Goal: Contribute content

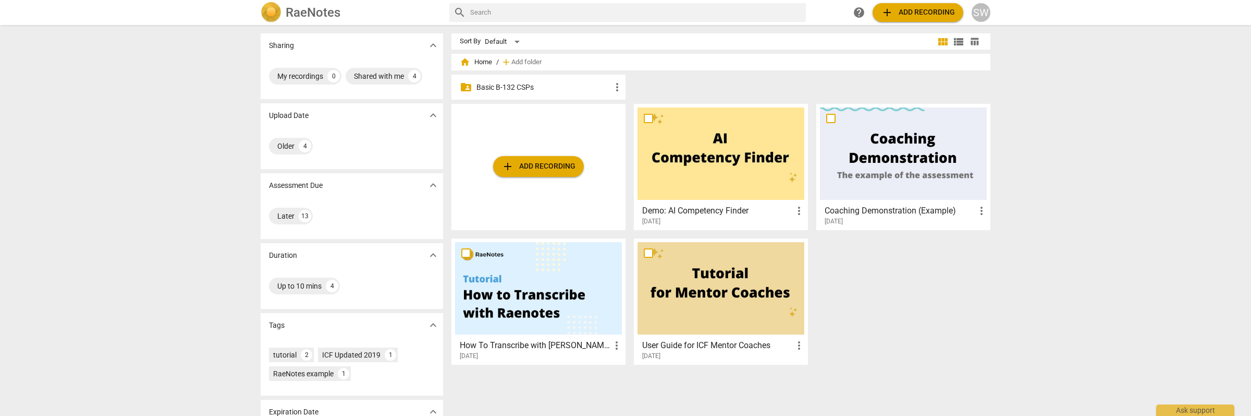
click at [497, 87] on p "Basic B-132 CSPs" at bounding box center [544, 87] width 135 height 11
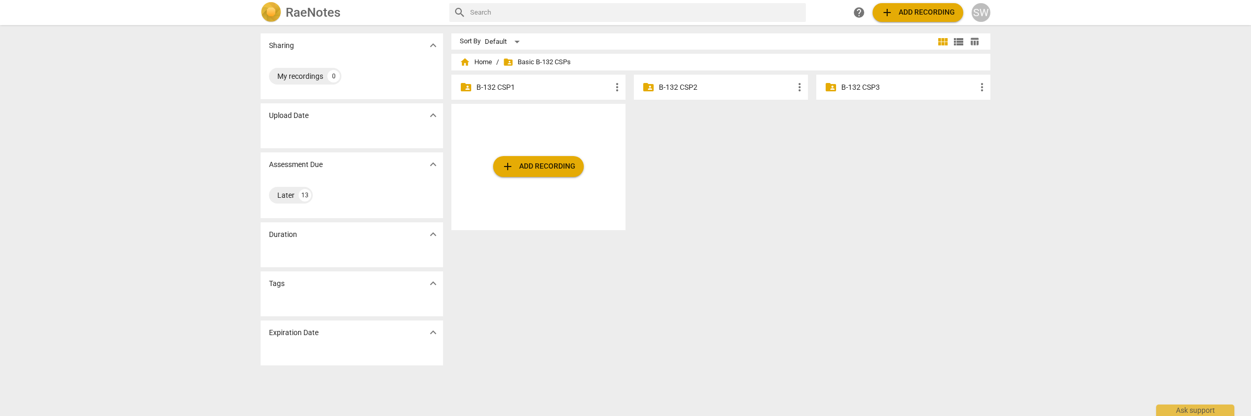
click at [504, 89] on p "B-132 CSP1" at bounding box center [544, 87] width 135 height 11
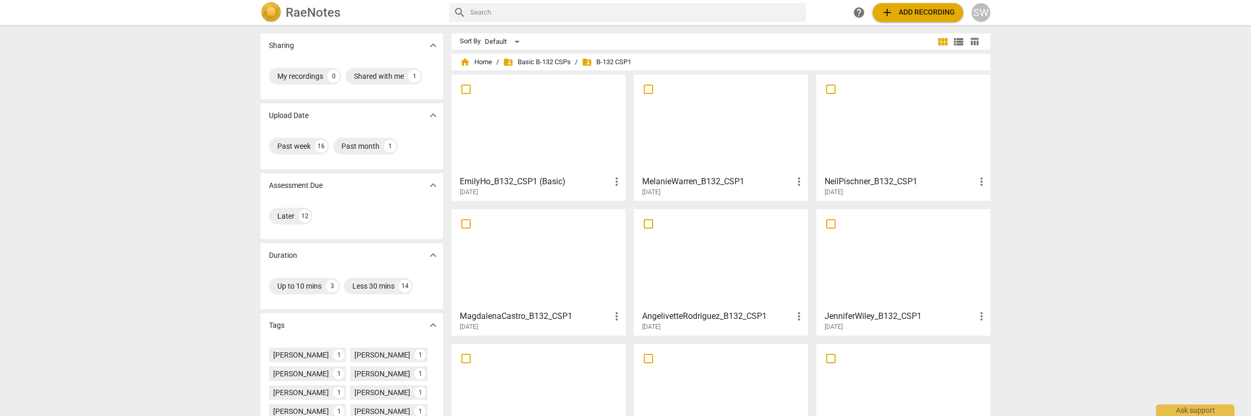
click at [910, 10] on span "add Add recording" at bounding box center [918, 12] width 74 height 13
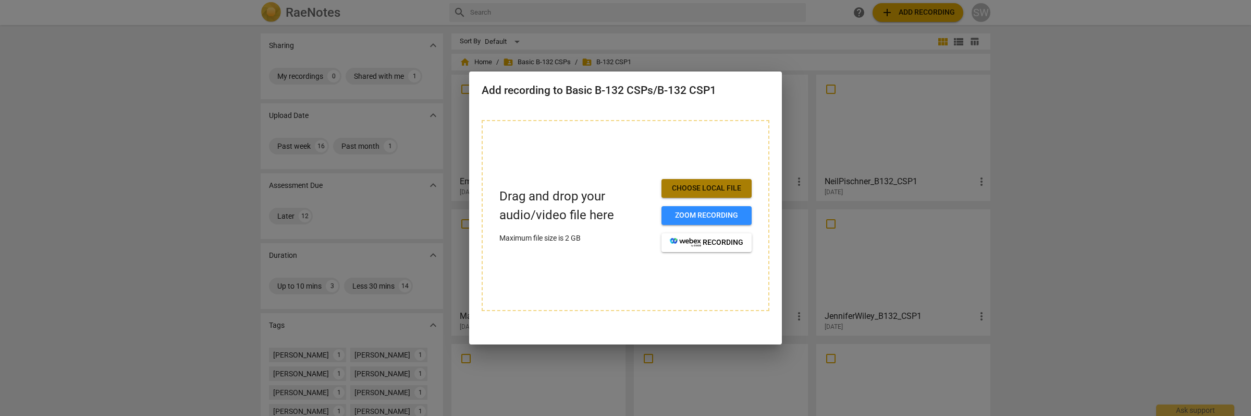
click at [708, 190] on span "Choose local file" at bounding box center [707, 188] width 74 height 10
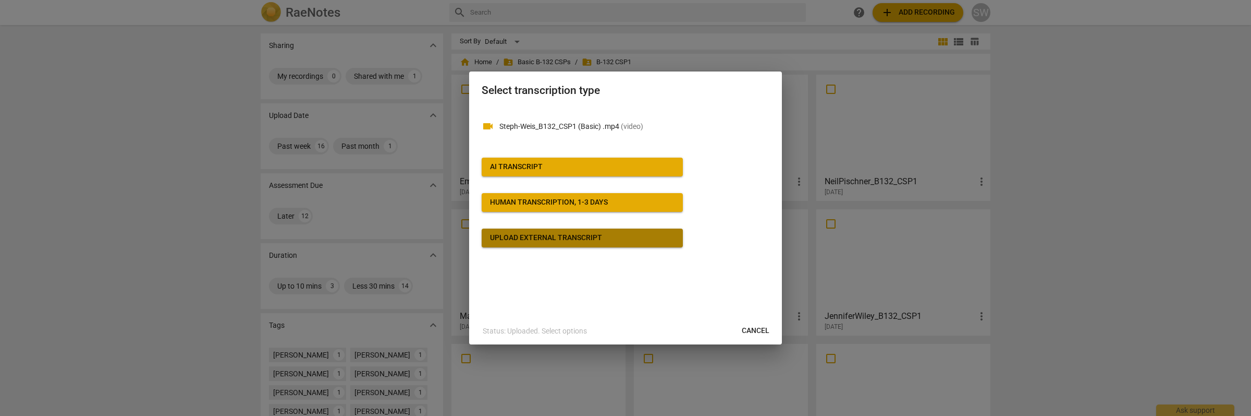
click at [613, 242] on span "Upload external transcript" at bounding box center [582, 238] width 185 height 10
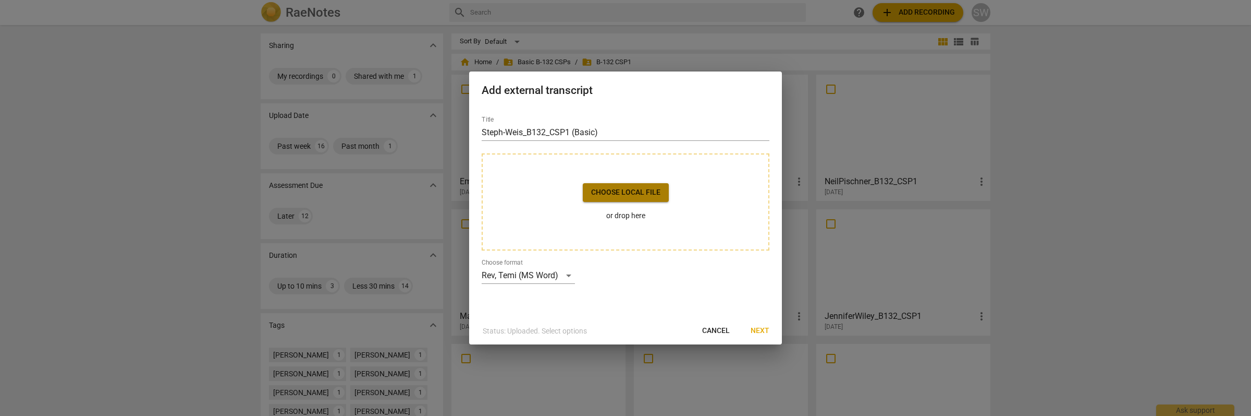
click at [611, 196] on span "Choose local file" at bounding box center [625, 192] width 69 height 10
click at [558, 268] on div "Rev, Temi (MS Word)" at bounding box center [528, 275] width 93 height 17
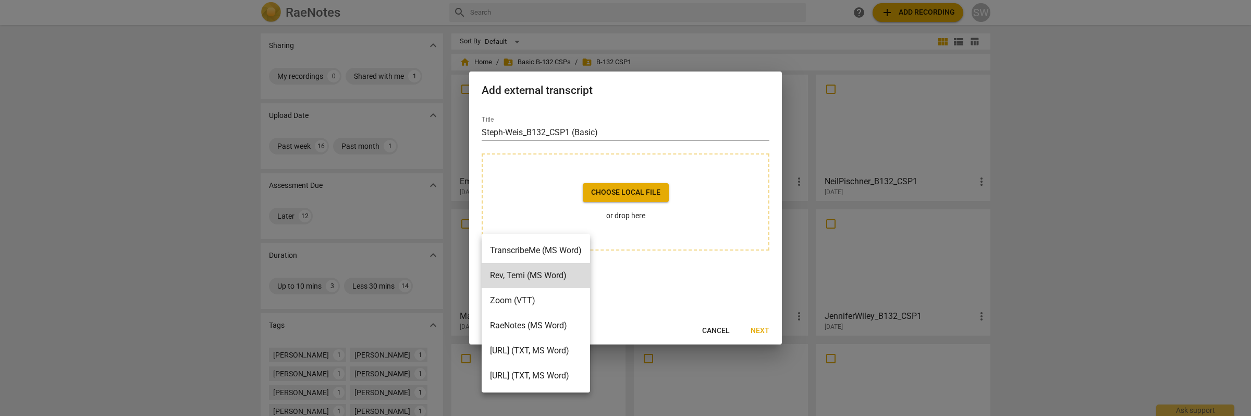
click at [698, 270] on div at bounding box center [625, 208] width 1251 height 416
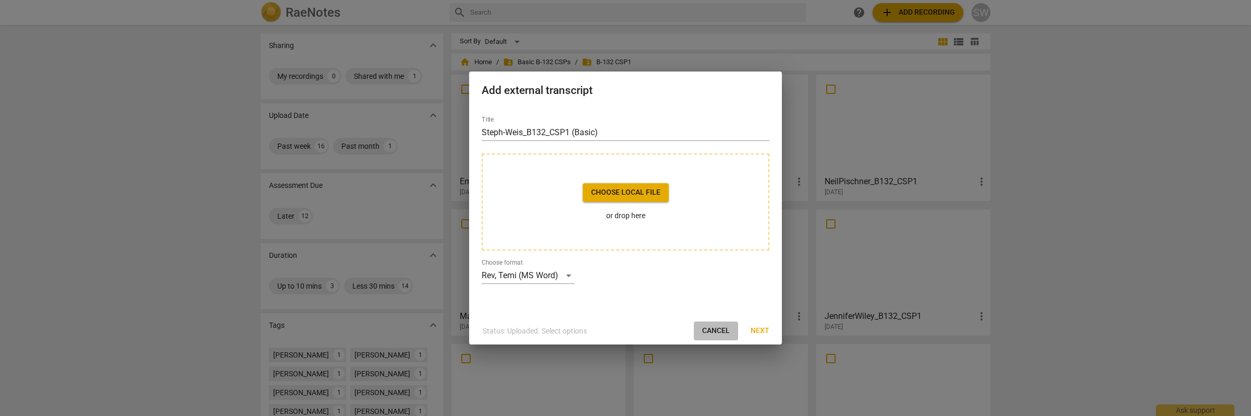
click at [713, 335] on span "Cancel" at bounding box center [716, 330] width 28 height 10
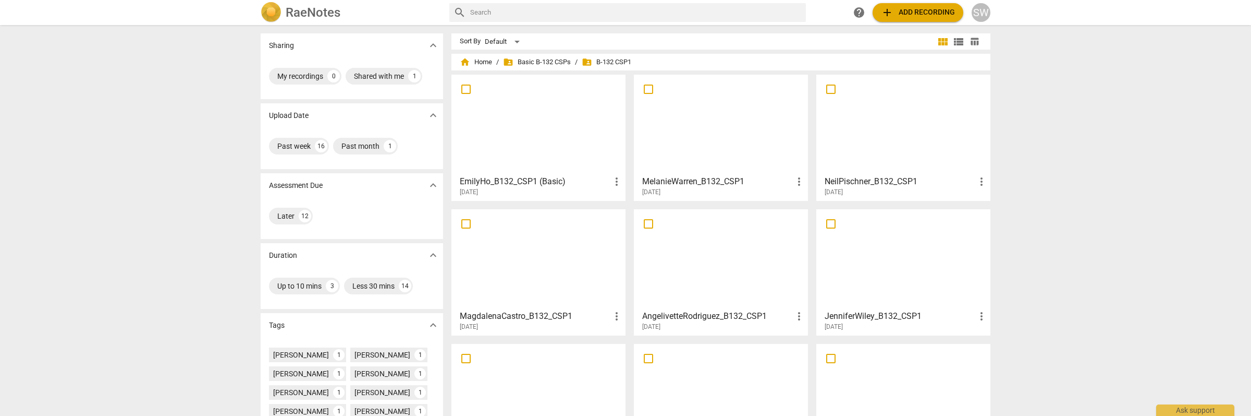
click at [903, 8] on span "add Add recording" at bounding box center [918, 12] width 74 height 13
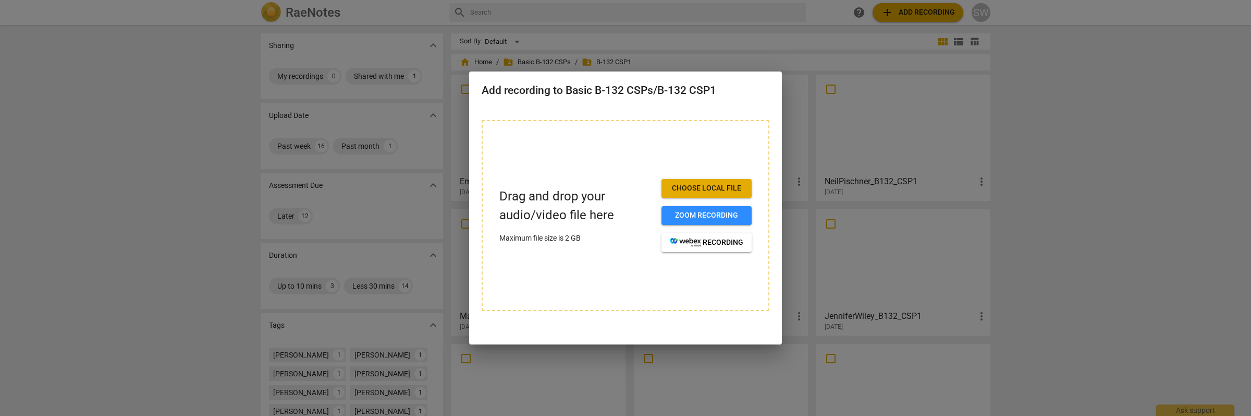
click at [727, 187] on span "Choose local file" at bounding box center [707, 188] width 74 height 10
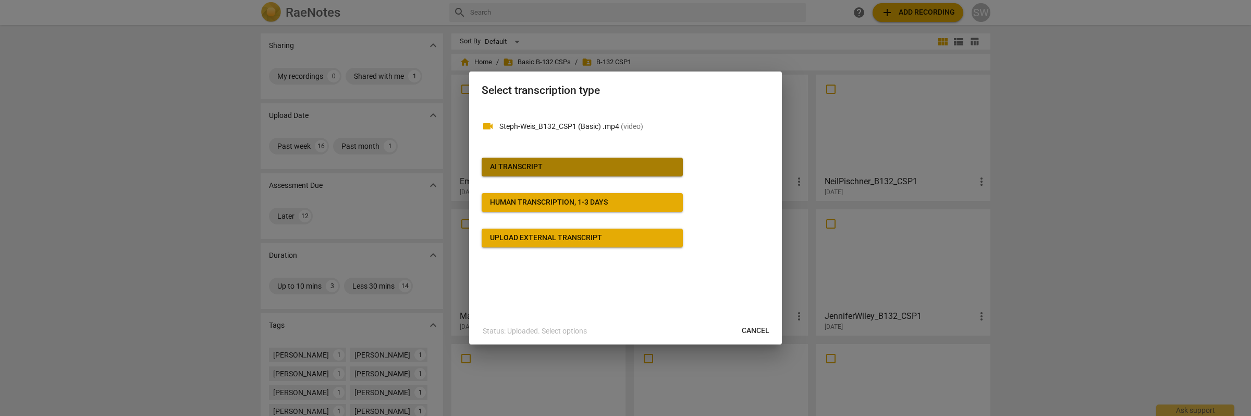
click at [641, 161] on button "AI Transcript" at bounding box center [582, 166] width 201 height 19
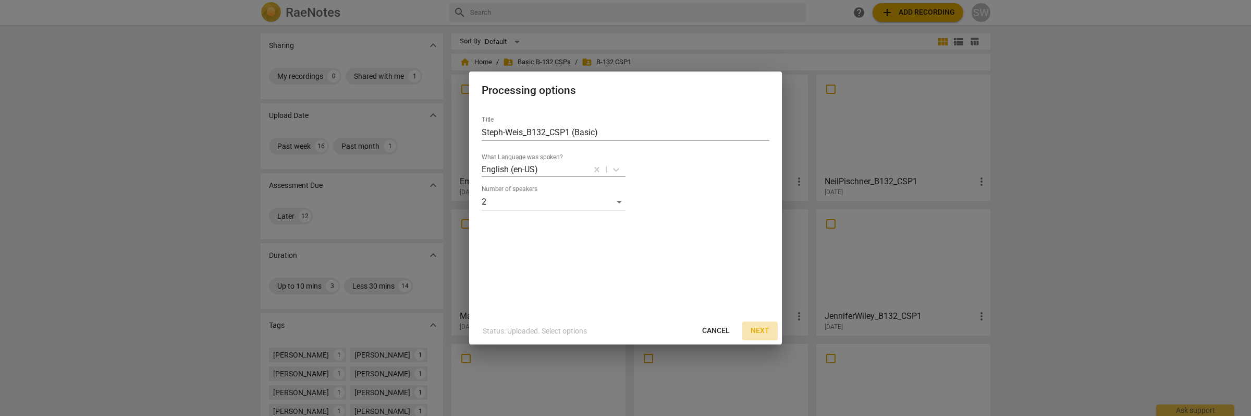
click at [764, 333] on span "Next" at bounding box center [760, 330] width 19 height 10
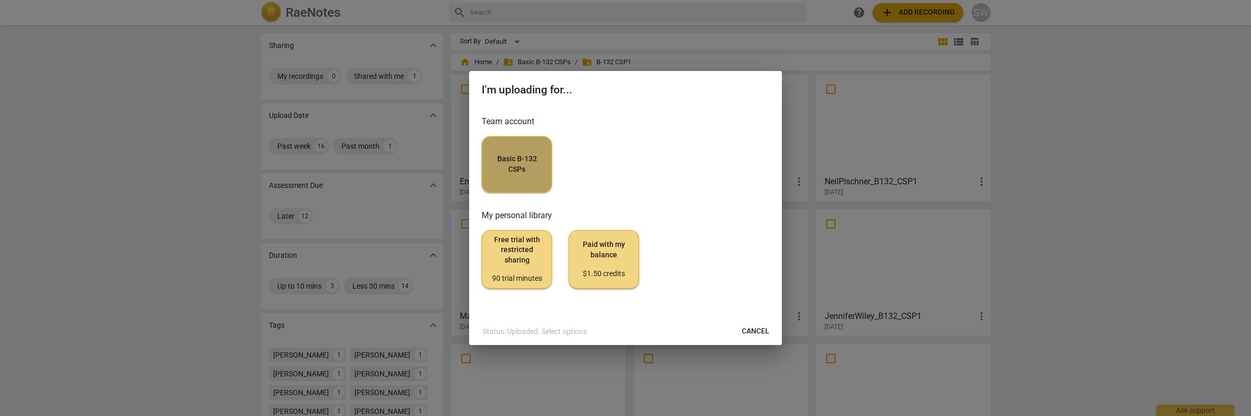
click at [501, 163] on span "Basic B-132 CSPs" at bounding box center [517, 164] width 53 height 20
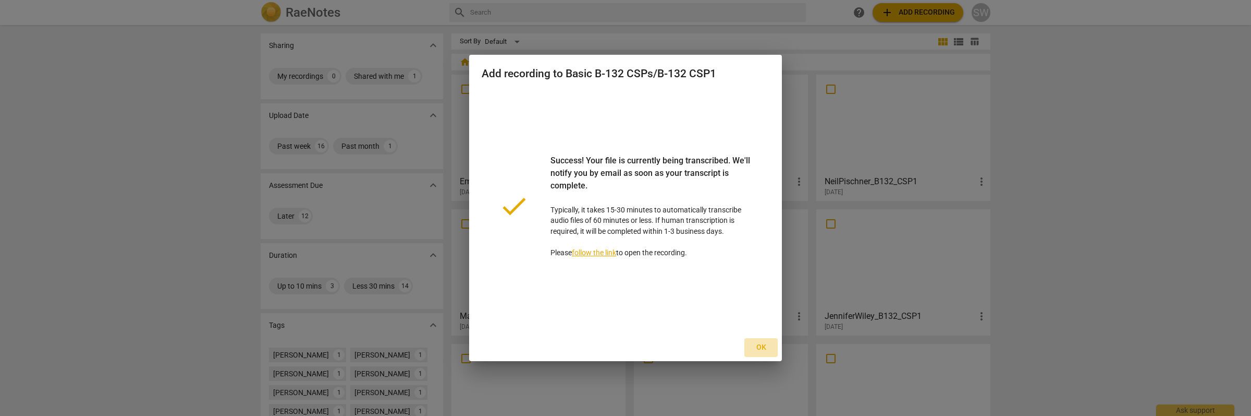
click at [761, 350] on span "Ok" at bounding box center [761, 347] width 17 height 10
